Goal: Find specific fact

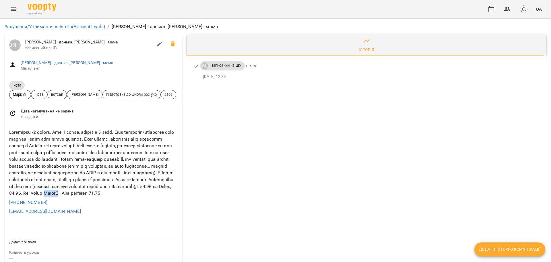
drag, startPoint x: 43, startPoint y: 210, endPoint x: 59, endPoint y: 211, distance: 15.9
click at [59, 198] on div at bounding box center [93, 163] width 171 height 70
copy div "КаринА"
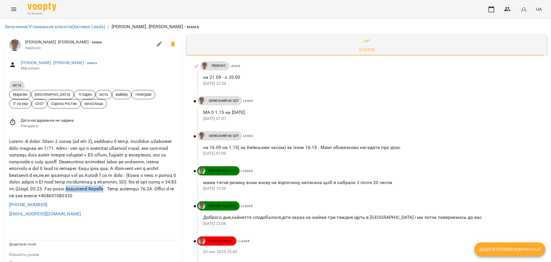
drag, startPoint x: 9, startPoint y: 195, endPoint x: 44, endPoint y: 195, distance: 34.2
click at [44, 195] on div at bounding box center [93, 168] width 171 height 63
copy div "Nataliia Hrument"
